Goal: Transaction & Acquisition: Purchase product/service

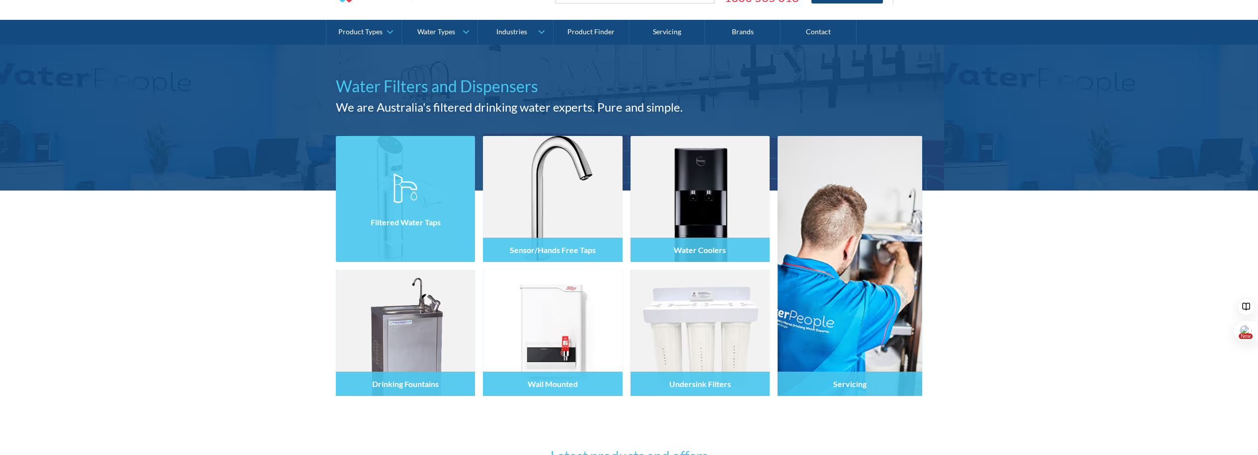
click at [423, 216] on div "Filtered Water Taps" at bounding box center [405, 222] width 139 height 24
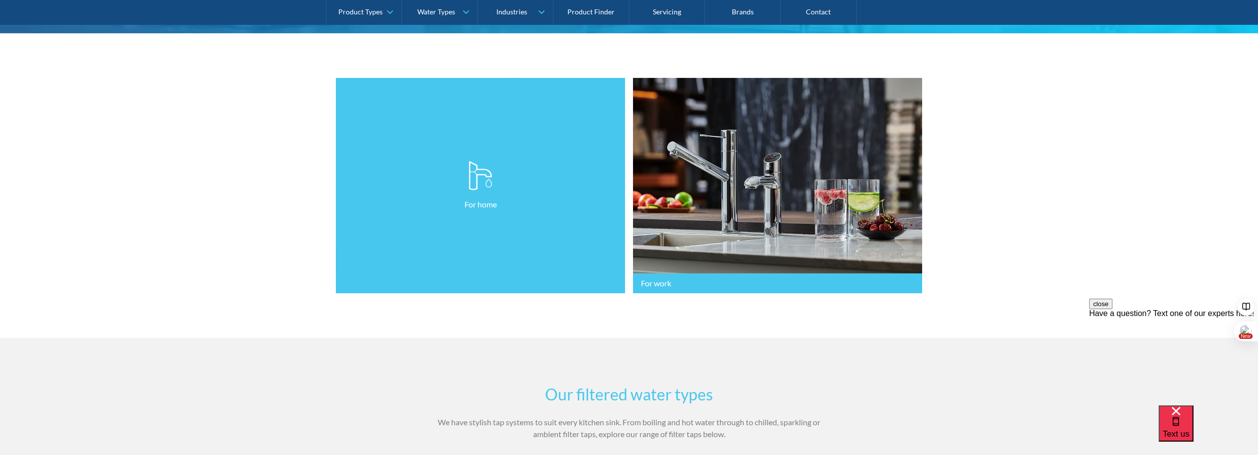
click at [484, 234] on link "For home" at bounding box center [480, 186] width 289 height 216
click at [472, 180] on img at bounding box center [480, 176] width 24 height 30
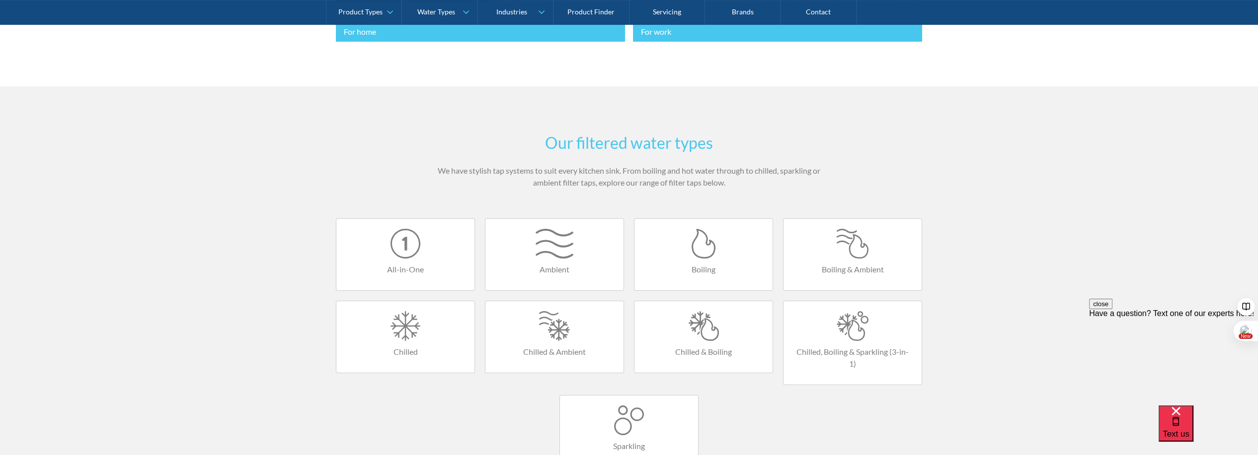
scroll to position [331, 0]
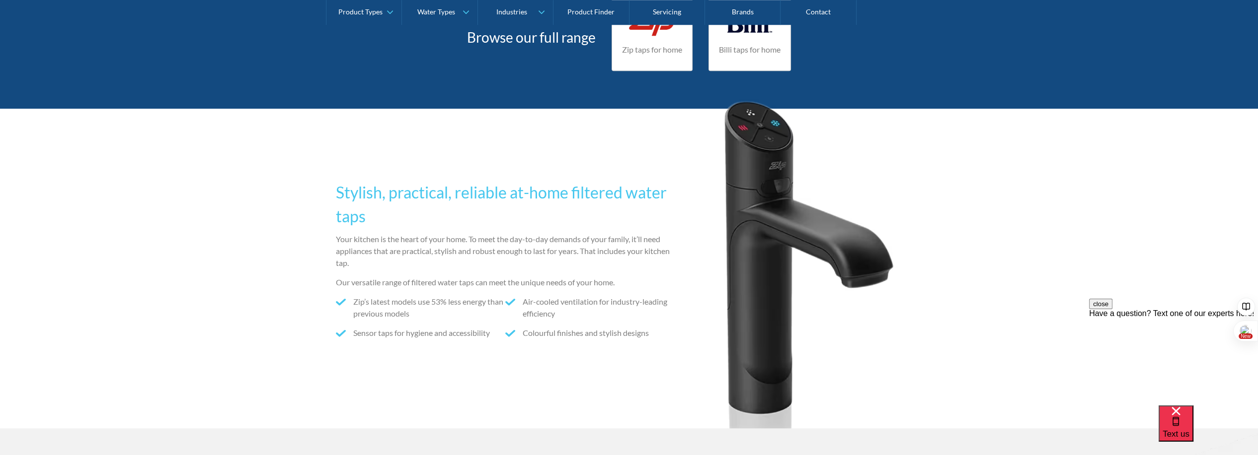
scroll to position [2202, 0]
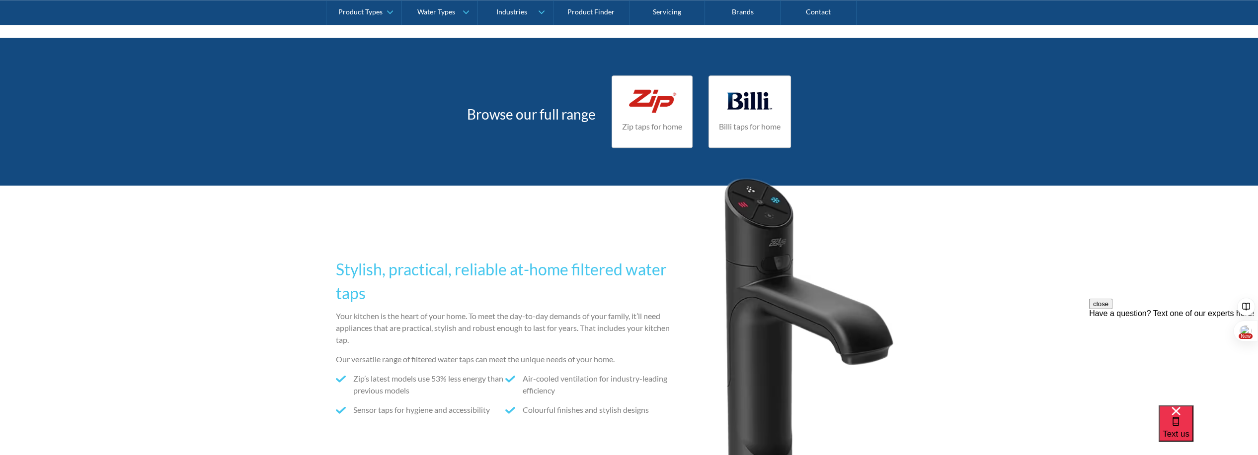
click at [429, 240] on div "Stylish, practical, reliable at-home filtered water taps Your kitchen is the he…" at bounding box center [629, 346] width 586 height 320
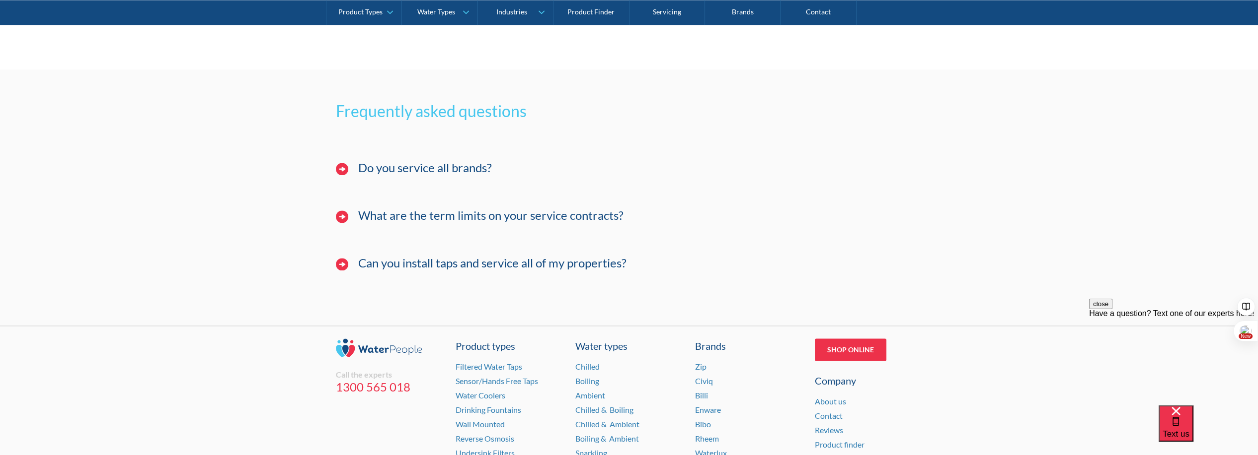
scroll to position [3471, 0]
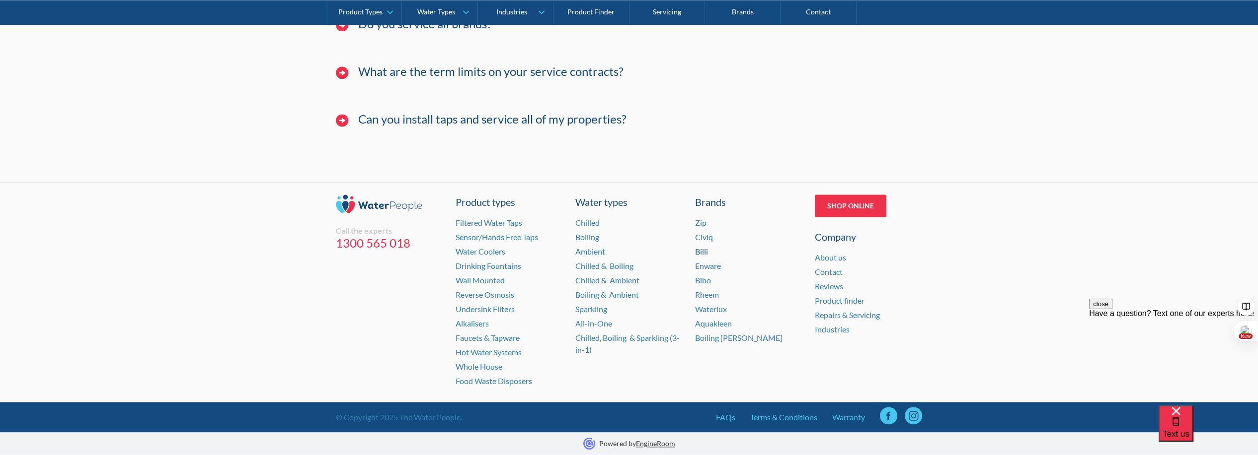
click at [705, 250] on link "Billi" at bounding box center [701, 251] width 13 height 9
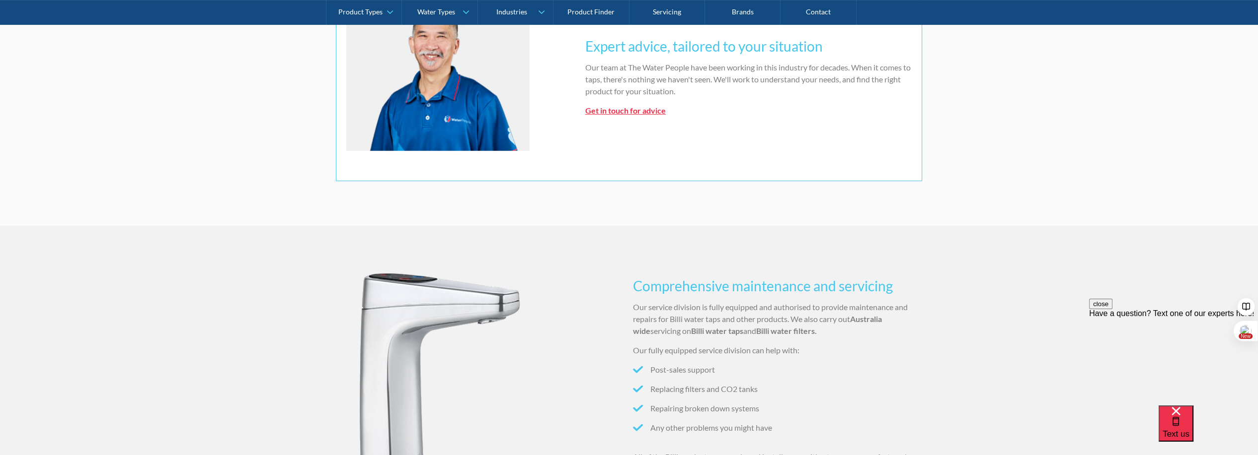
scroll to position [662, 0]
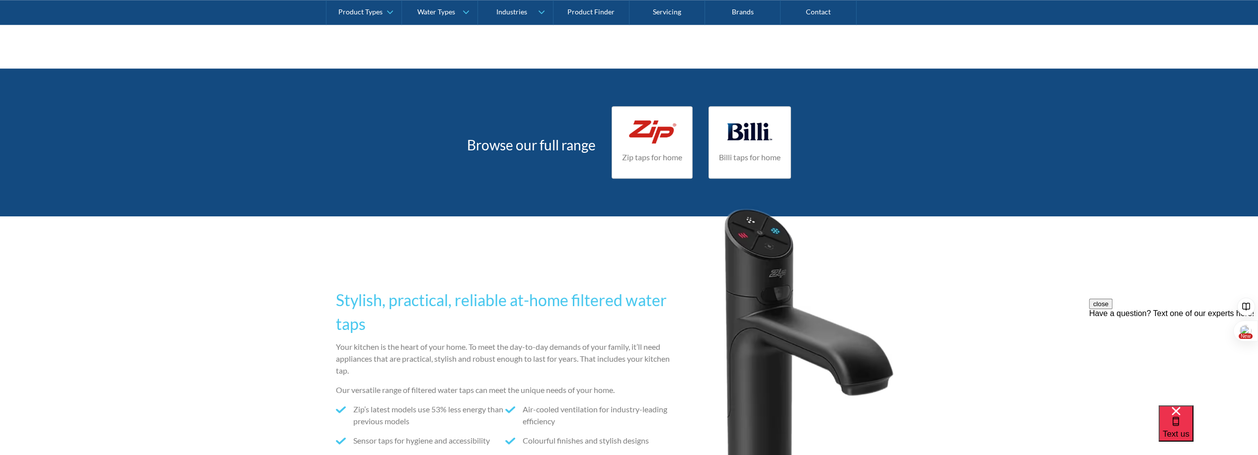
scroll to position [2042, 0]
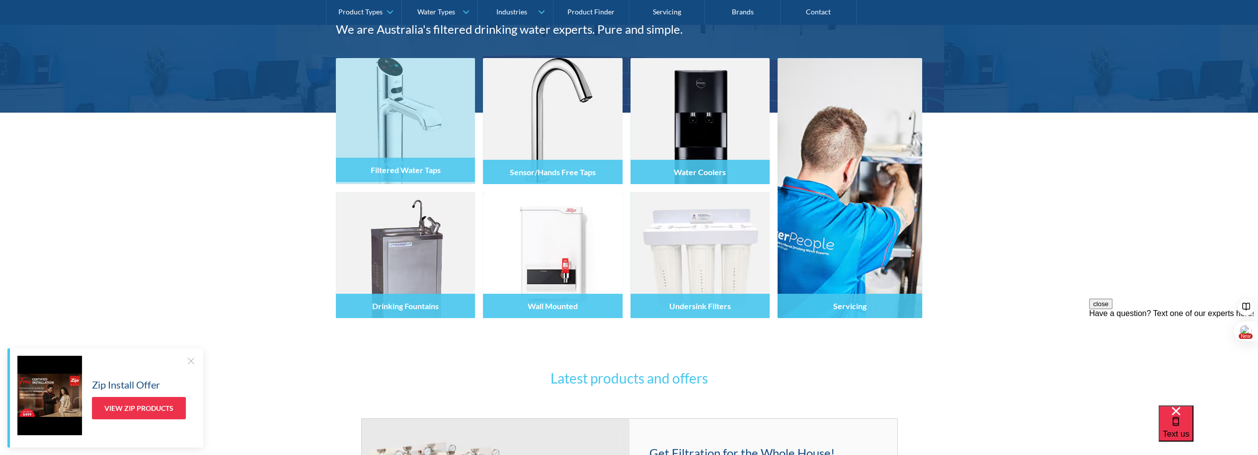
scroll to position [165, 0]
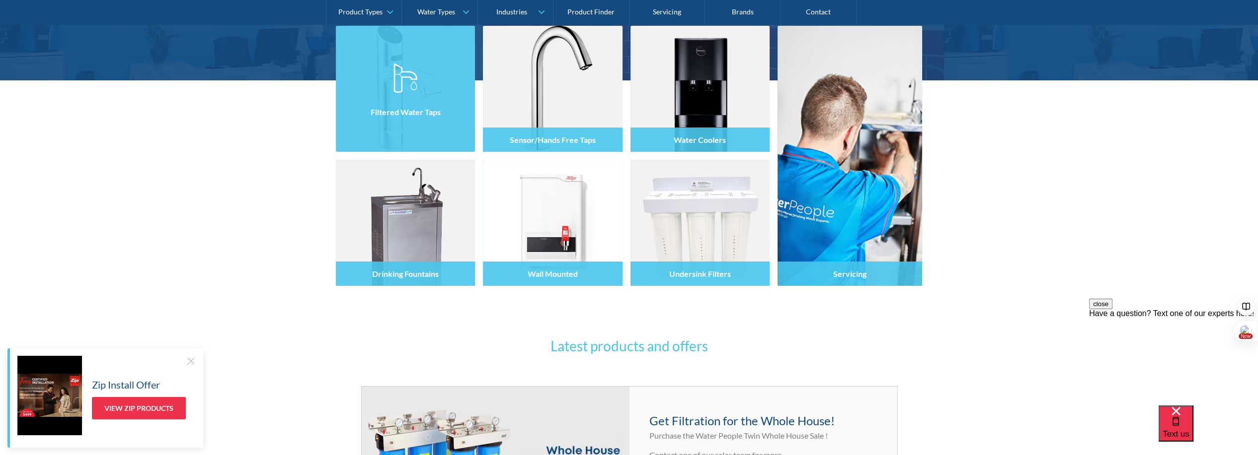
click at [410, 129] on div "Filtered Water Taps" at bounding box center [405, 110] width 139 height 84
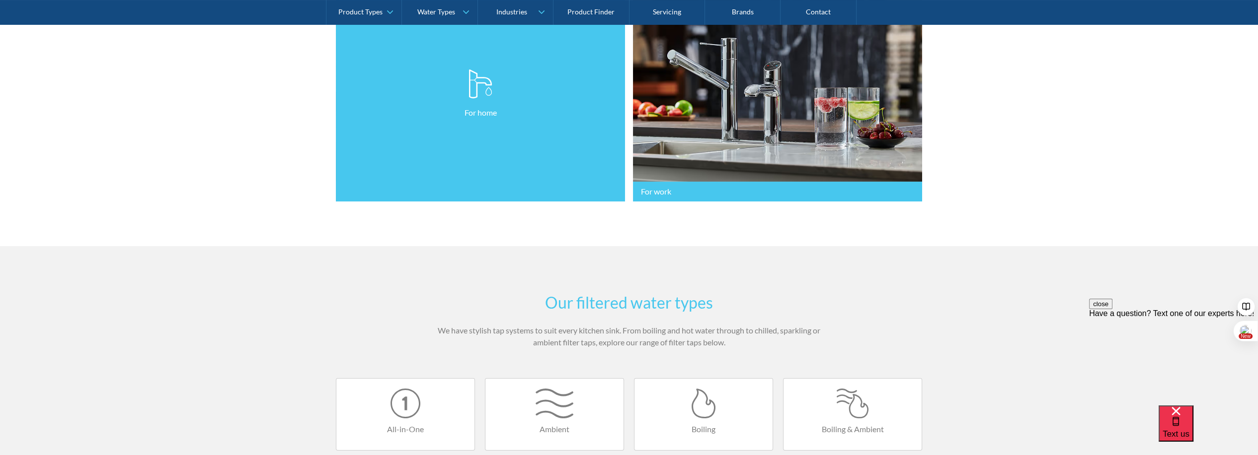
scroll to position [276, 0]
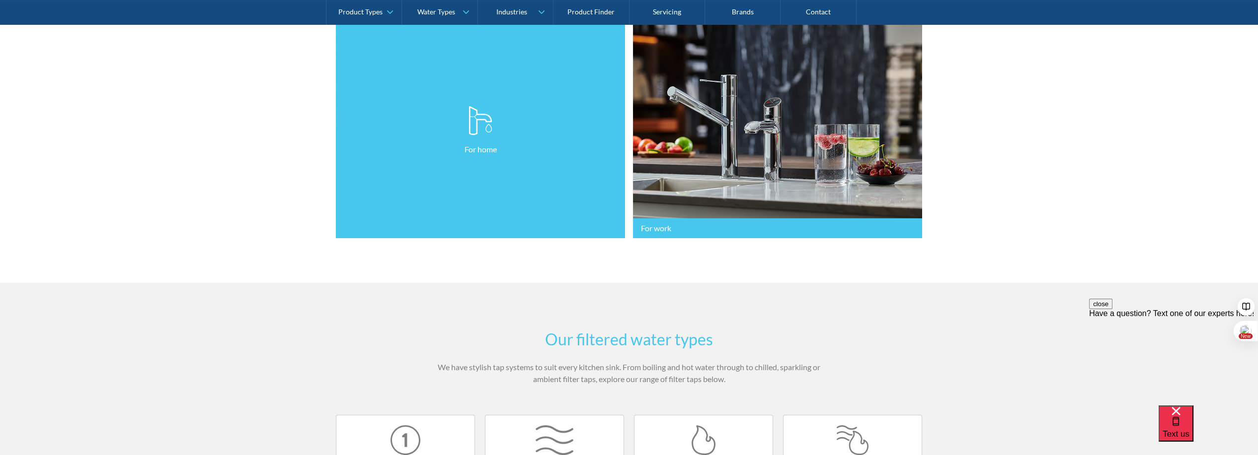
click at [496, 180] on link "For home" at bounding box center [480, 131] width 289 height 216
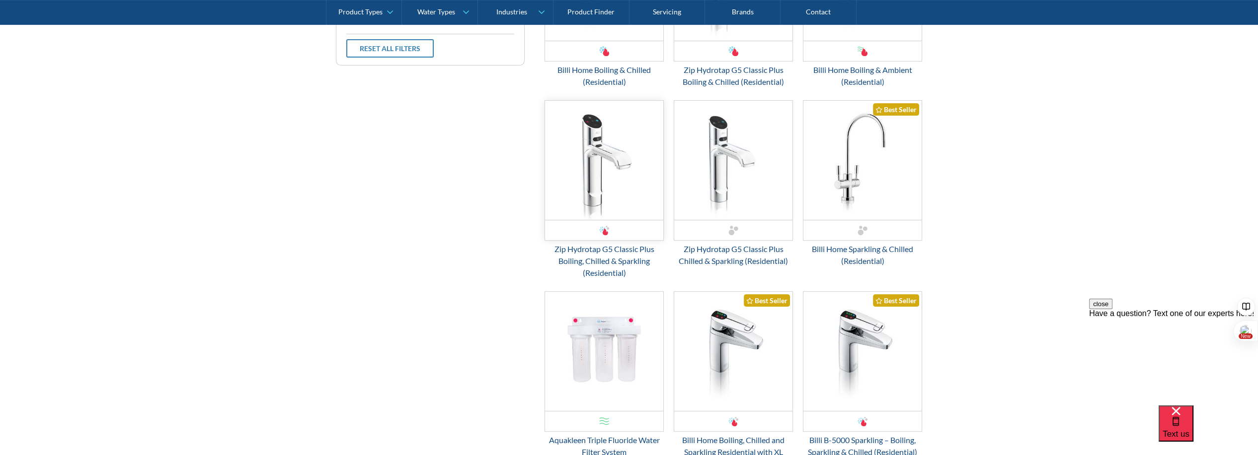
scroll to position [662, 0]
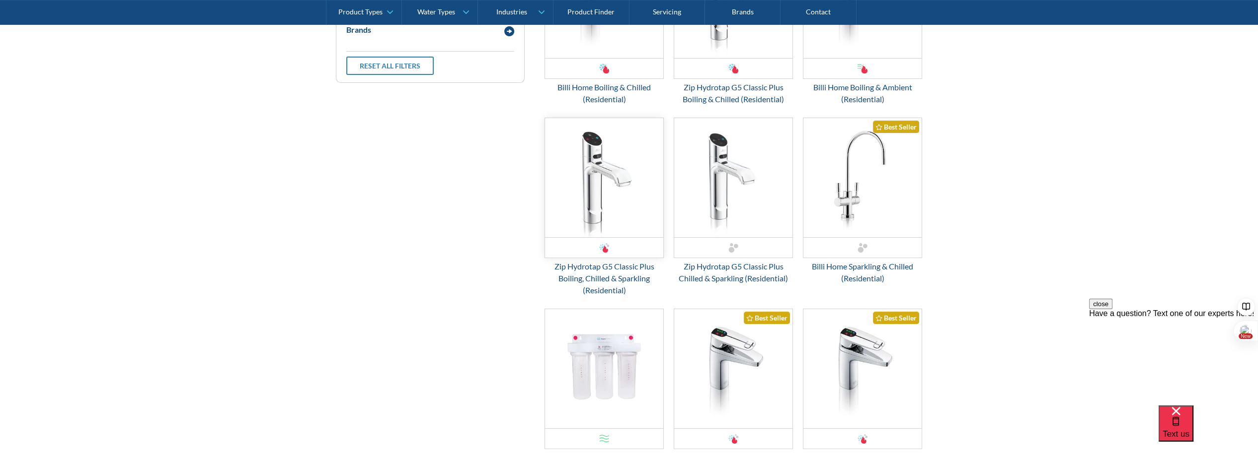
click at [608, 203] on img "Email Form 3" at bounding box center [604, 177] width 118 height 119
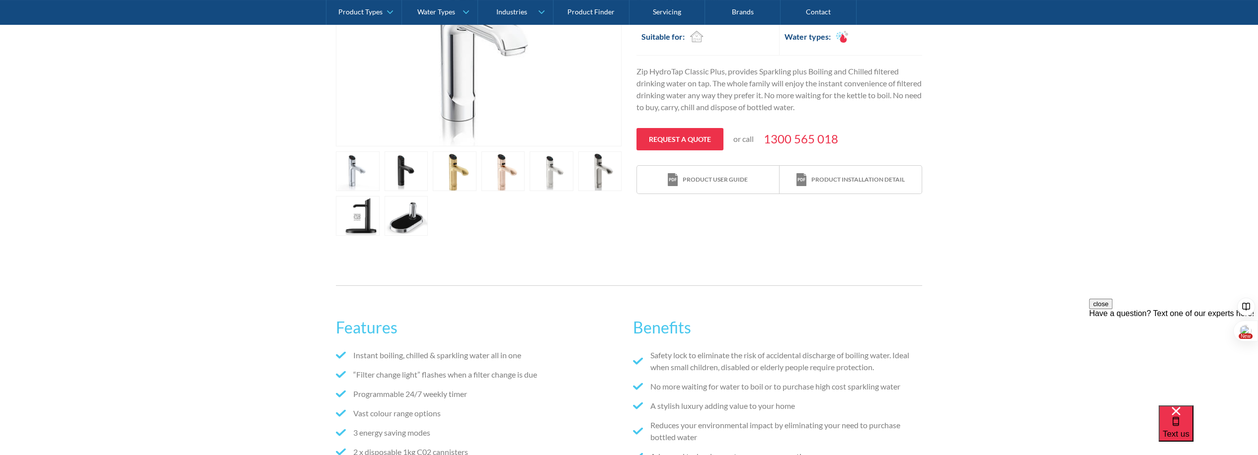
scroll to position [276, 0]
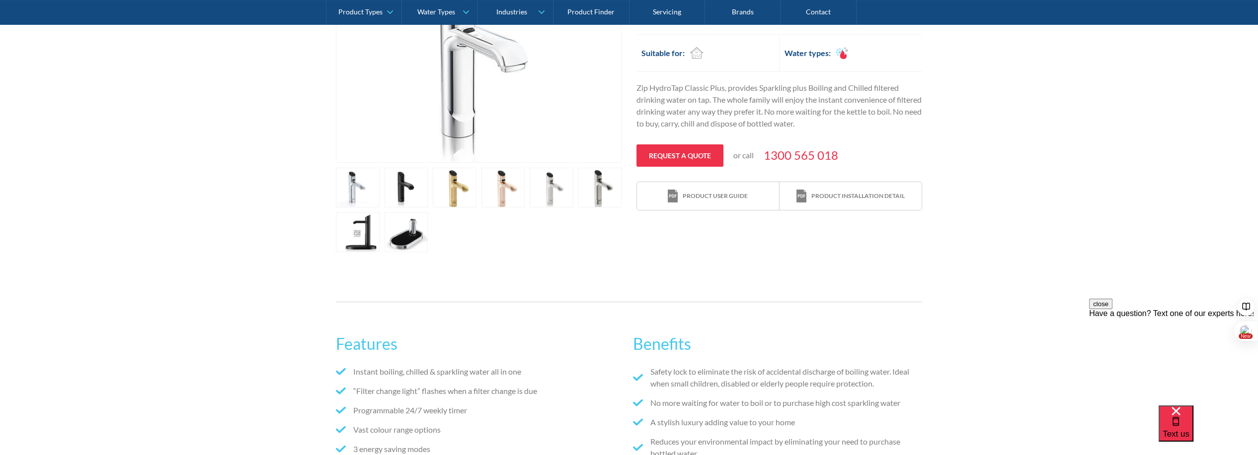
click at [358, 208] on link "open lightbox" at bounding box center [358, 188] width 44 height 40
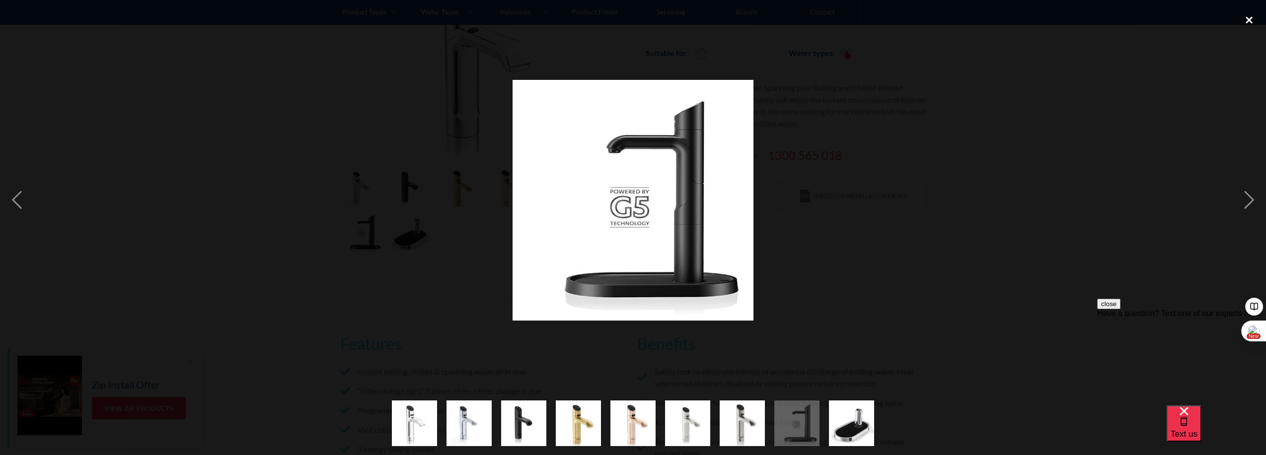
click at [1252, 19] on div "close lightbox" at bounding box center [1249, 20] width 34 height 22
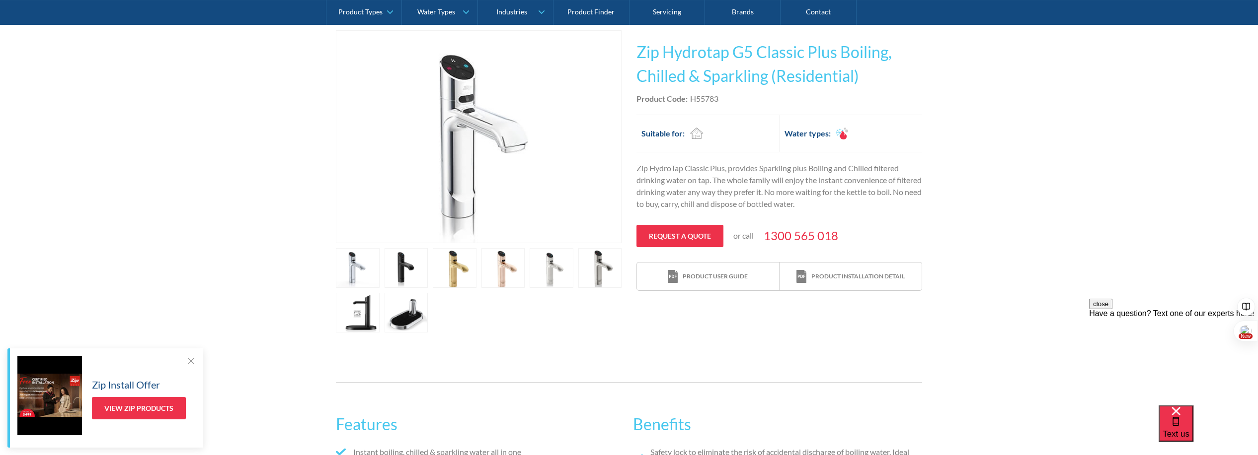
scroll to position [221, 0]
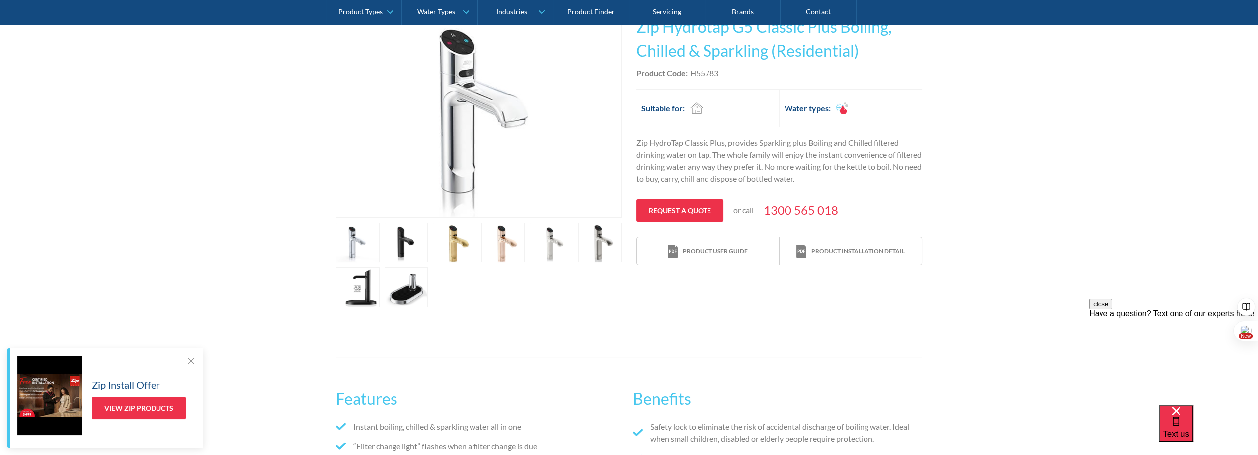
click at [379, 263] on link "open lightbox" at bounding box center [358, 243] width 44 height 40
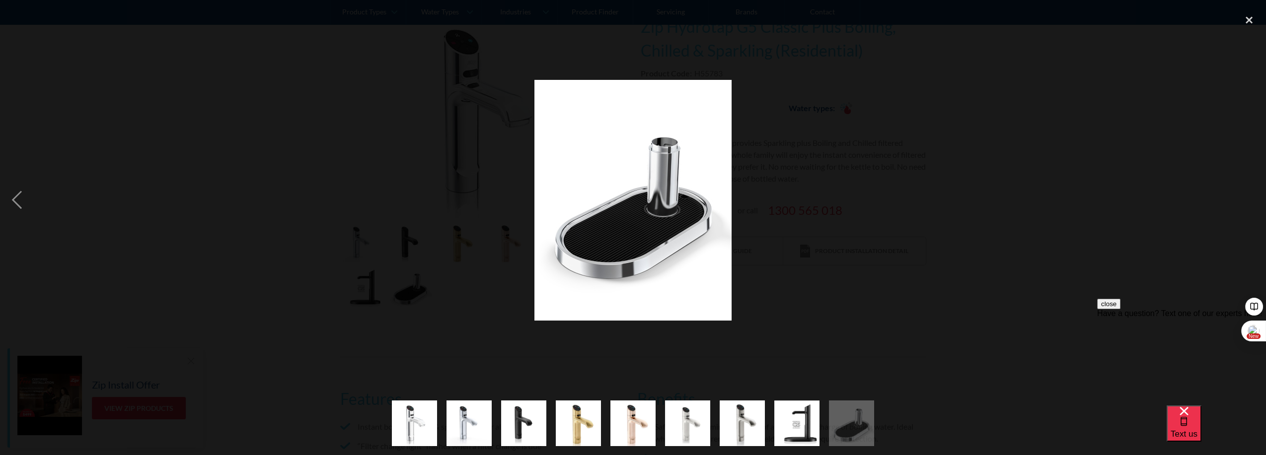
click at [1084, 194] on div at bounding box center [633, 200] width 1266 height 382
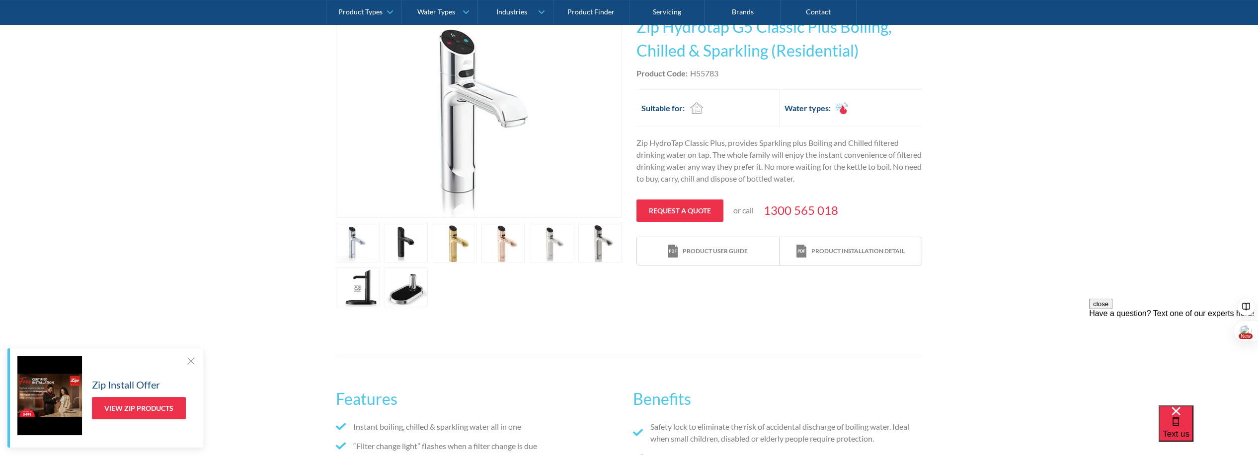
click at [379, 229] on link "open lightbox" at bounding box center [358, 243] width 44 height 40
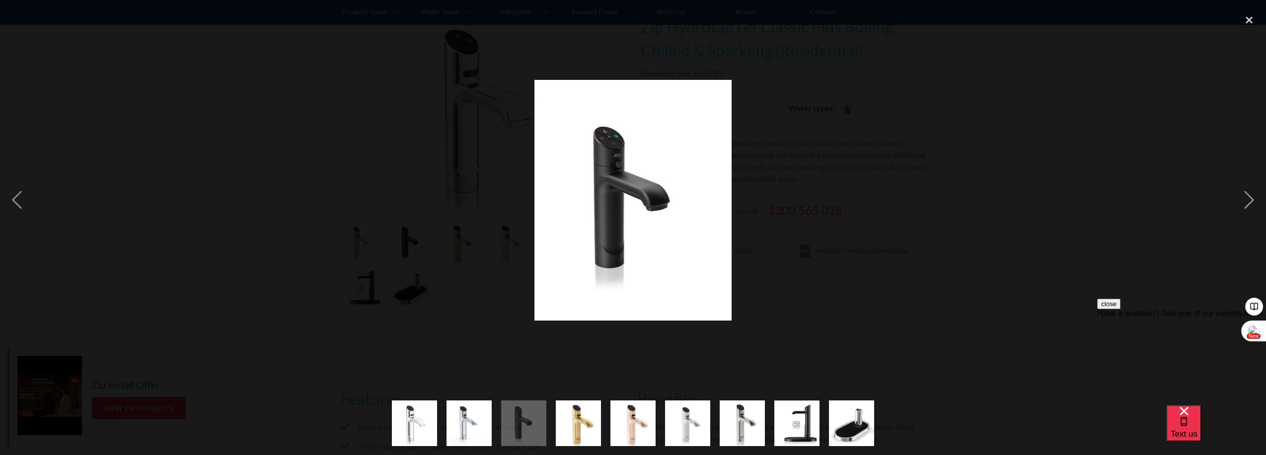
click at [1122, 165] on div at bounding box center [633, 200] width 1266 height 382
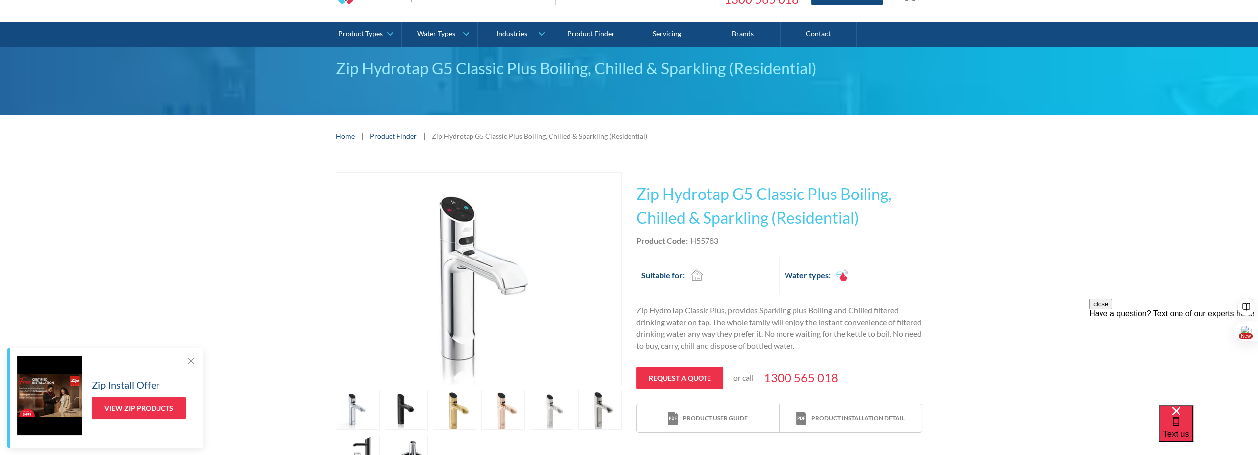
scroll to position [0, 0]
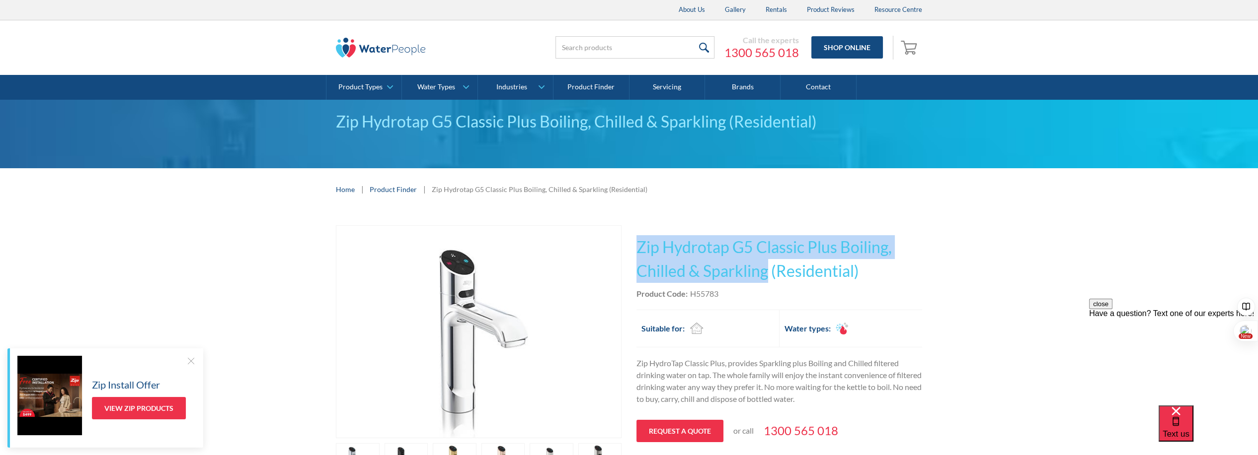
drag, startPoint x: 638, startPoint y: 246, endPoint x: 764, endPoint y: 271, distance: 128.5
click at [764, 271] on h1 "Zip Hydrotap G5 Classic Plus Boiling, Chilled & Sparkling (Residential)" at bounding box center [779, 259] width 286 height 48
